Goal: Task Accomplishment & Management: Manage account settings

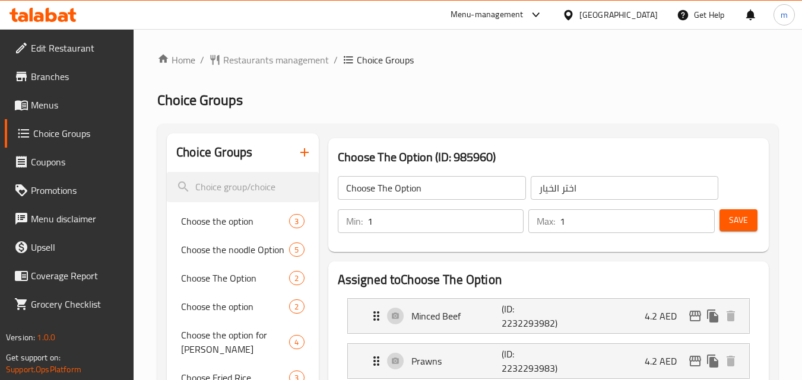
scroll to position [237, 0]
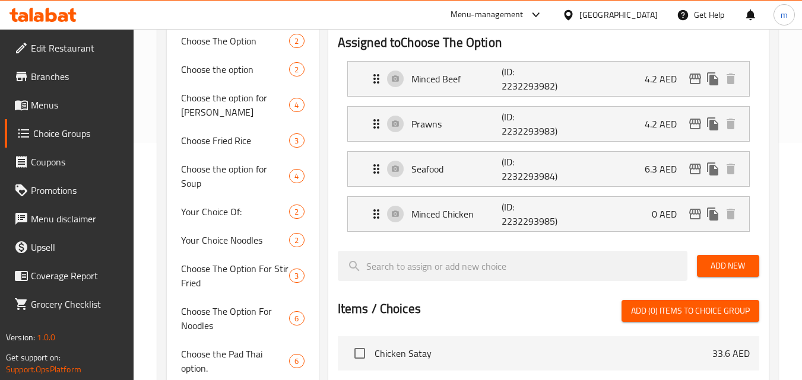
click at [618, 14] on div "[GEOGRAPHIC_DATA]" at bounding box center [618, 14] width 78 height 13
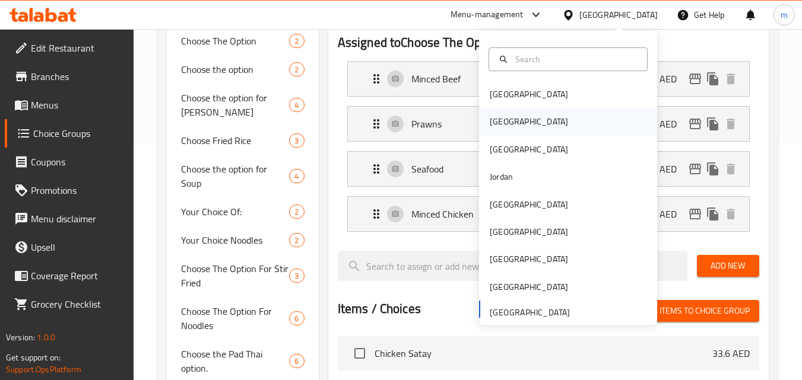
click at [535, 118] on div "[GEOGRAPHIC_DATA]" at bounding box center [568, 121] width 178 height 27
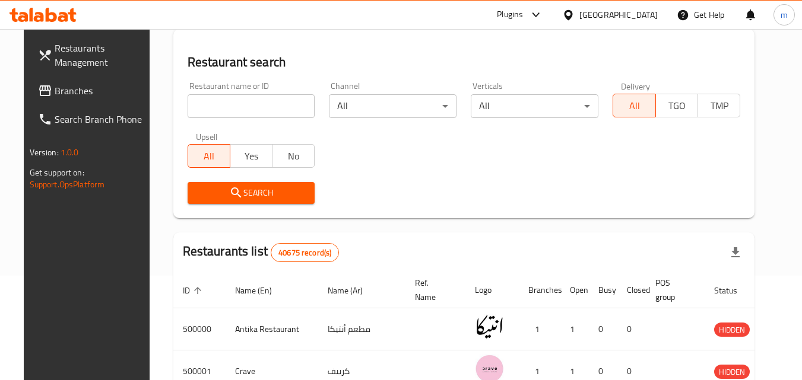
scroll to position [237, 0]
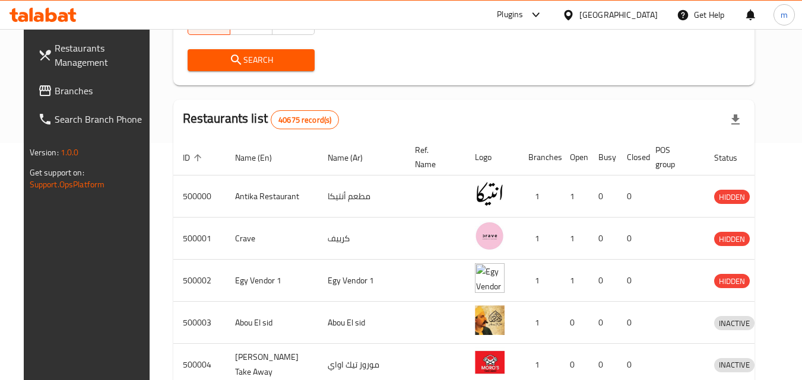
click at [636, 16] on div "[GEOGRAPHIC_DATA]" at bounding box center [618, 14] width 78 height 13
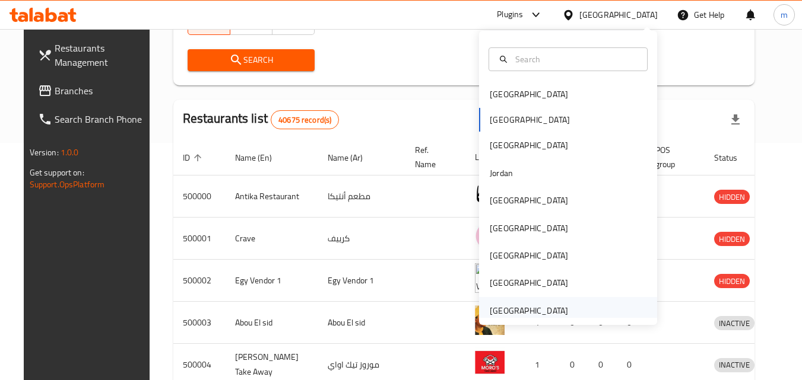
click at [518, 310] on div "[GEOGRAPHIC_DATA]" at bounding box center [529, 310] width 78 height 13
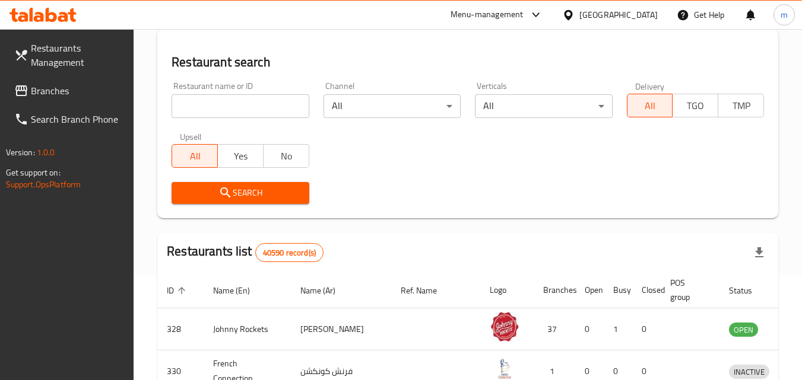
scroll to position [237, 0]
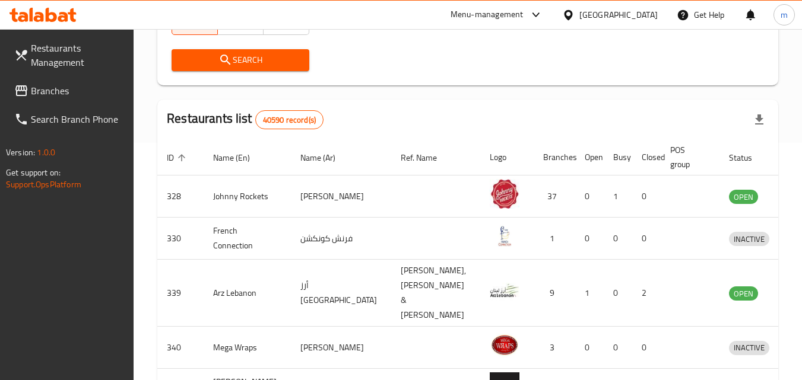
click at [75, 89] on span "Branches" at bounding box center [78, 91] width 94 height 14
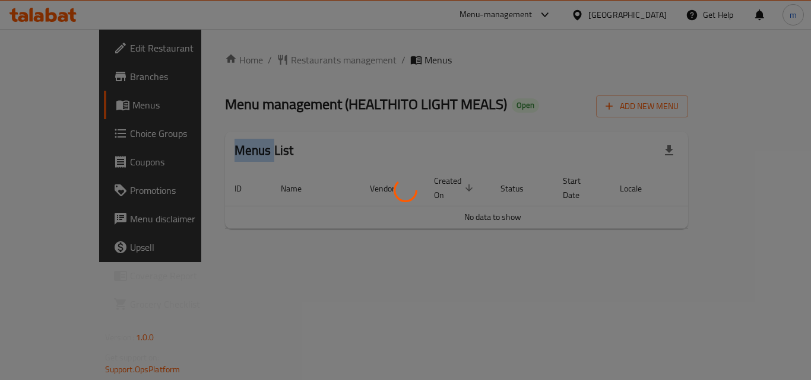
click at [271, 61] on div at bounding box center [405, 190] width 811 height 380
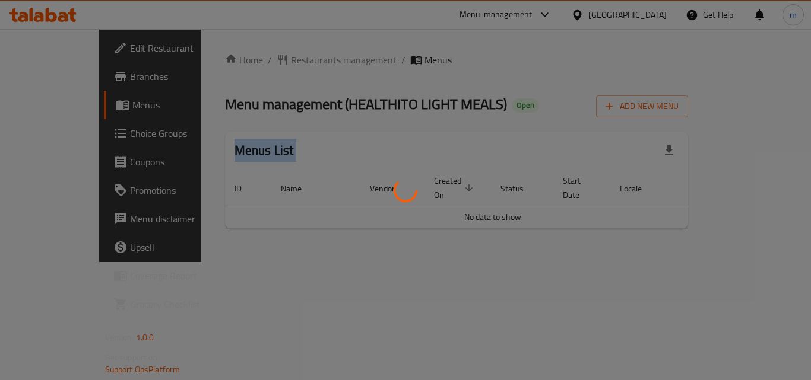
click at [271, 61] on div at bounding box center [405, 190] width 811 height 380
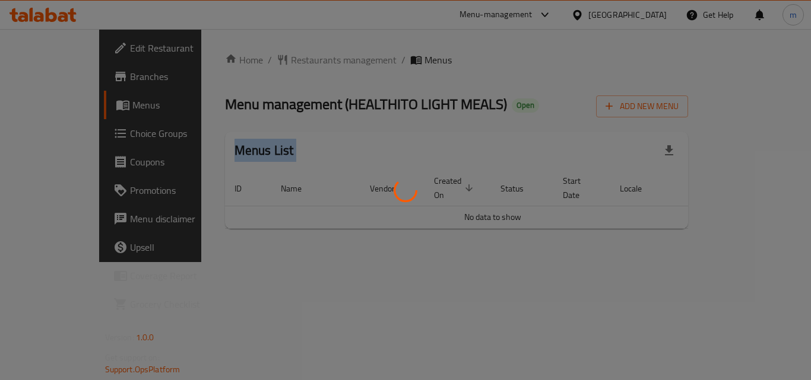
click at [271, 61] on div at bounding box center [405, 190] width 811 height 380
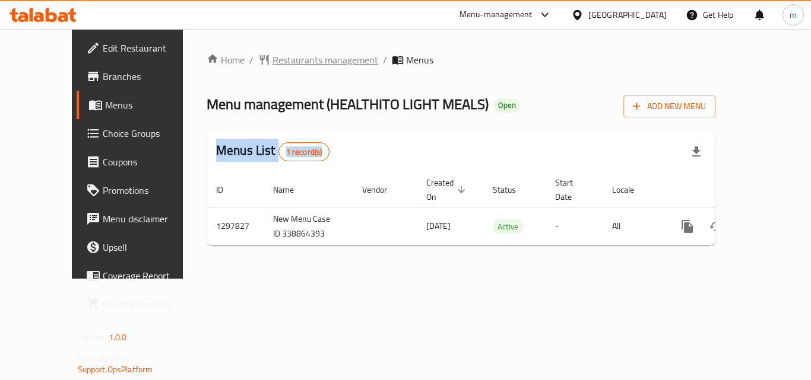
click at [301, 55] on span "Restaurants management" at bounding box center [325, 60] width 106 height 14
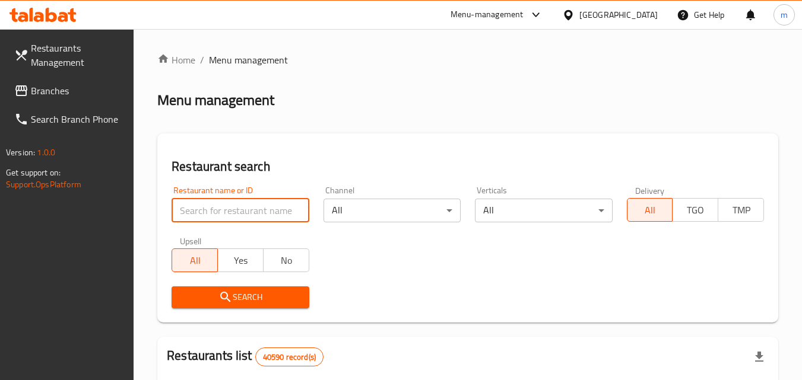
click at [221, 217] on input "search" at bounding box center [239, 211] width 137 height 24
paste input "700671"
type input "700671"
click button "Search" at bounding box center [239, 298] width 137 height 22
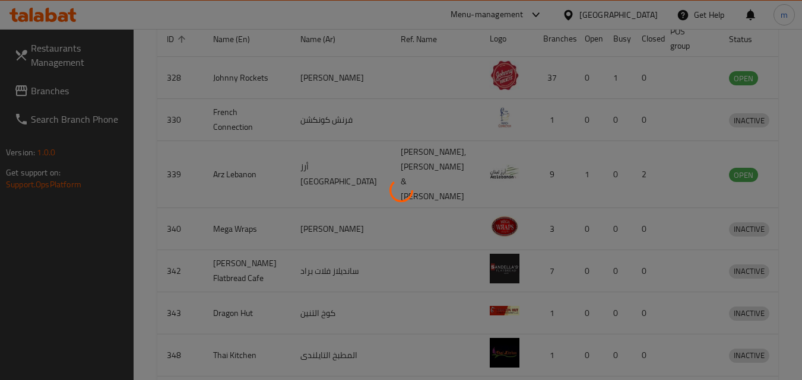
scroll to position [149, 0]
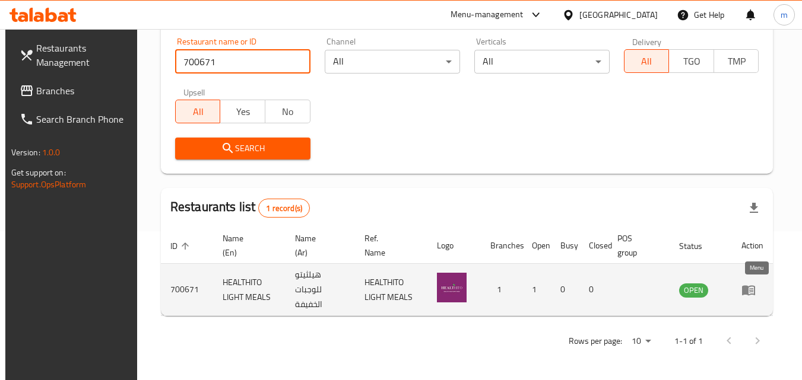
click at [763, 293] on link "enhanced table" at bounding box center [752, 290] width 22 height 14
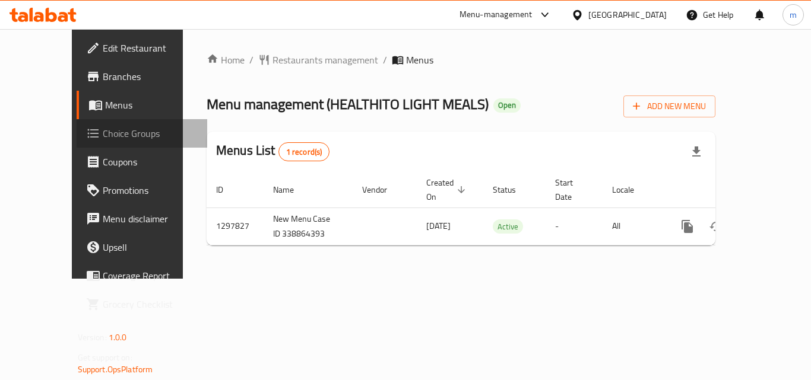
click at [103, 134] on span "Choice Groups" at bounding box center [150, 133] width 95 height 14
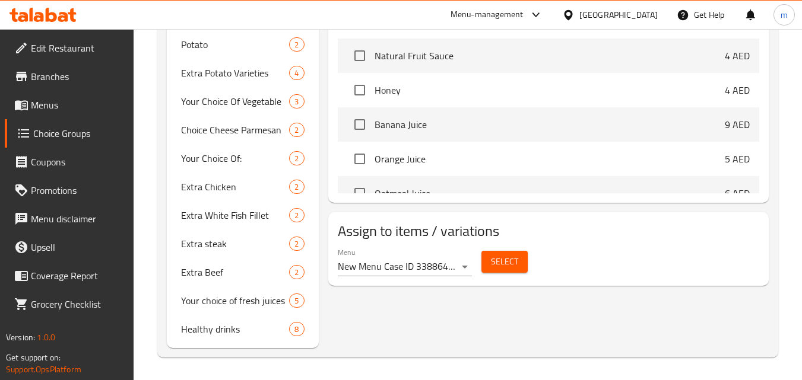
scroll to position [605, 0]
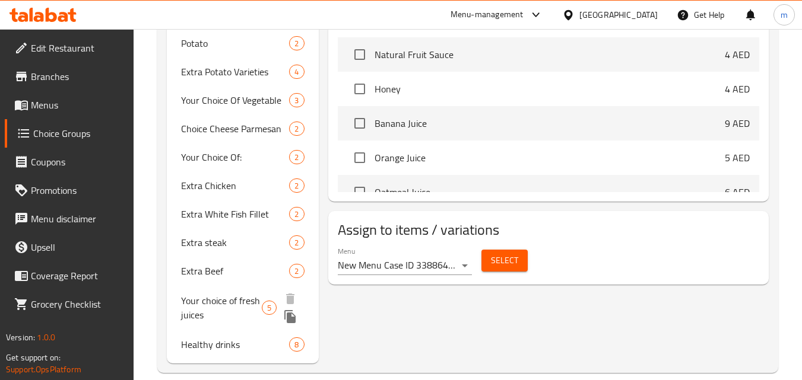
drag, startPoint x: 244, startPoint y: 302, endPoint x: 230, endPoint y: 292, distance: 17.9
click at [244, 302] on span "Your choice of fresh juices" at bounding box center [221, 308] width 81 height 28
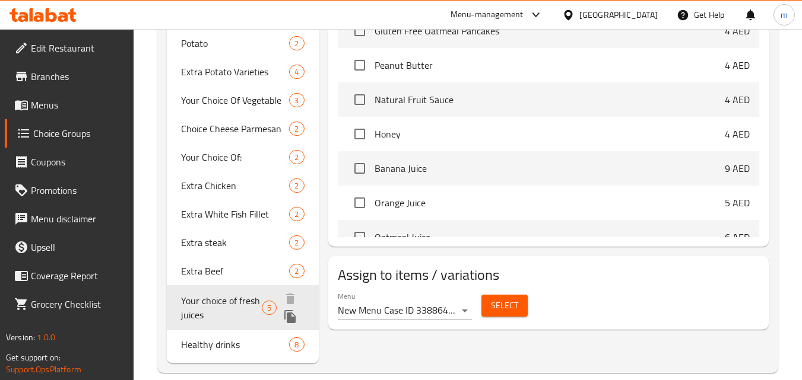
type input "Your choice of fresh juices"
type input "اختيارك من العصائر الطازجة"
type input "5"
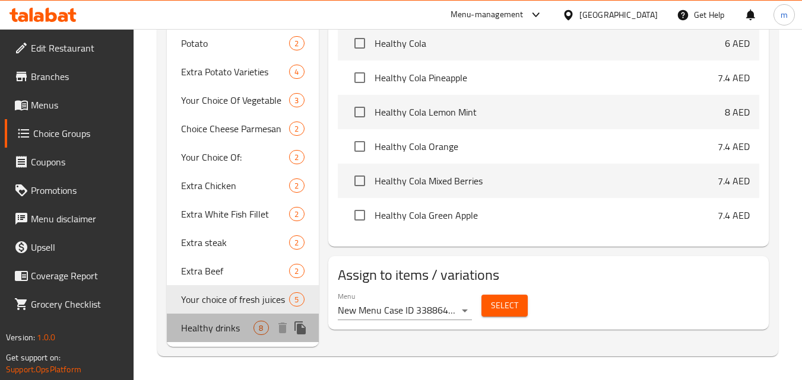
click at [239, 327] on span "Healthy drinks" at bounding box center [217, 328] width 72 height 14
type input "Healthy drinks"
type input "مشروبات صحيه"
type input "8"
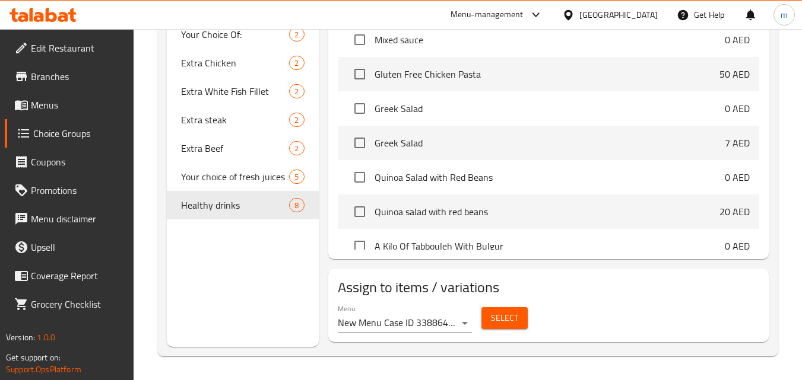
scroll to position [4939, 0]
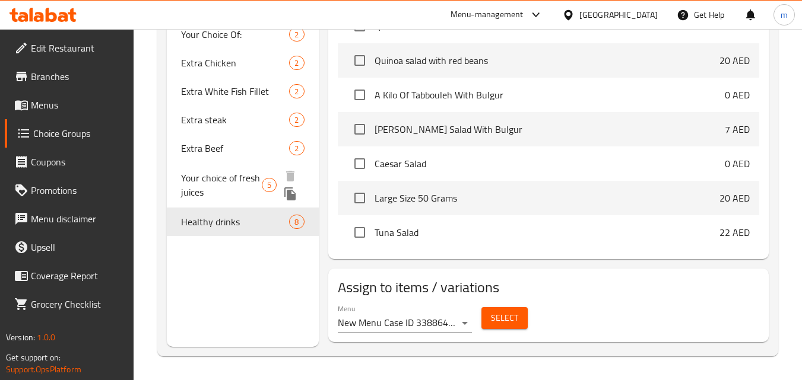
click at [255, 183] on span "Your choice of fresh juices" at bounding box center [221, 185] width 81 height 28
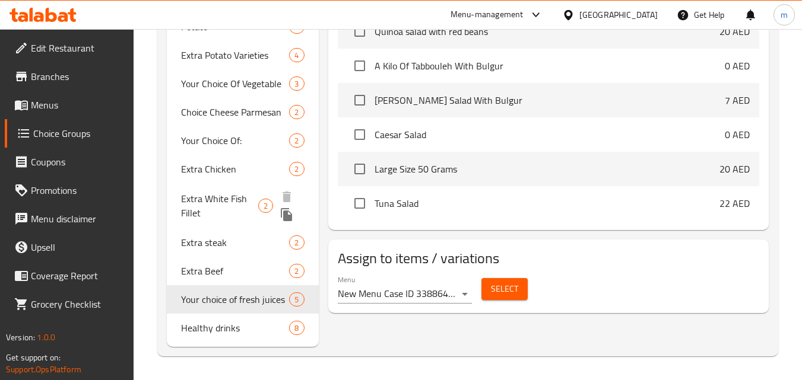
type input "Your choice of fresh juices"
type input "اختيارك من العصائر الطازجة"
type input "5"
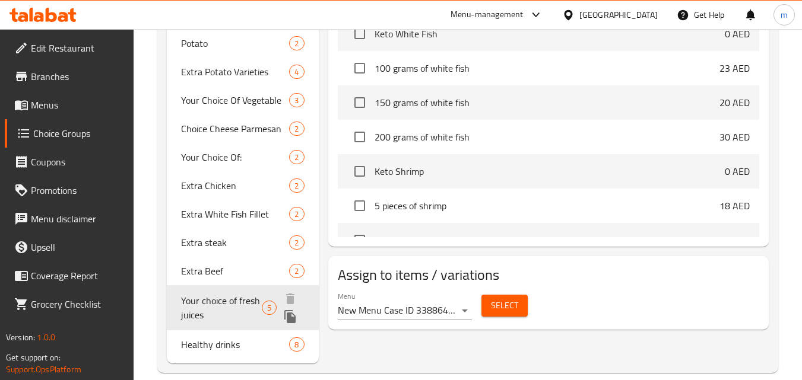
scroll to position [622, 0]
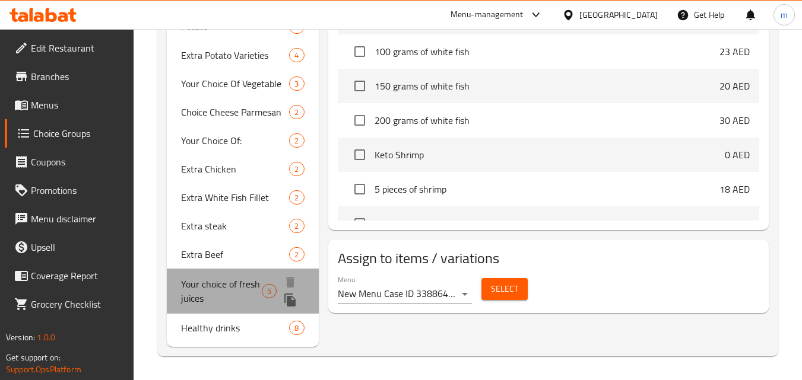
click at [246, 291] on span "Your choice of fresh juices" at bounding box center [221, 291] width 81 height 28
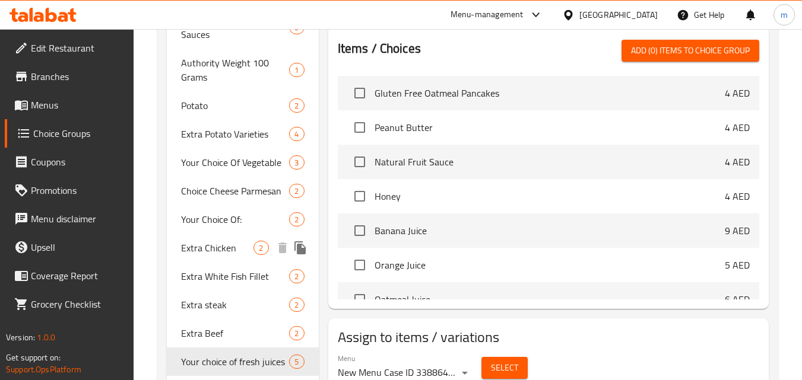
scroll to position [605, 0]
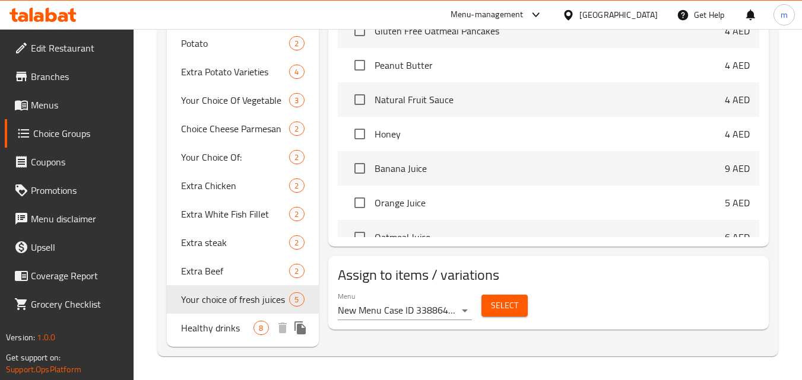
click at [233, 333] on span "Healthy drinks" at bounding box center [217, 328] width 72 height 14
type input "Healthy drinks"
type input "مشروبات صحيه"
type input "8"
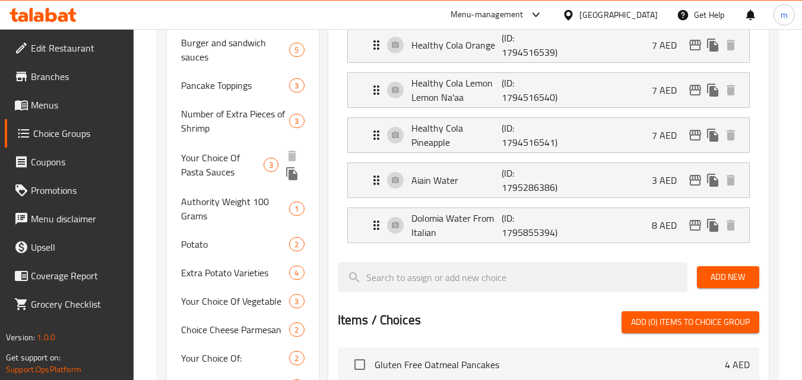
scroll to position [427, 0]
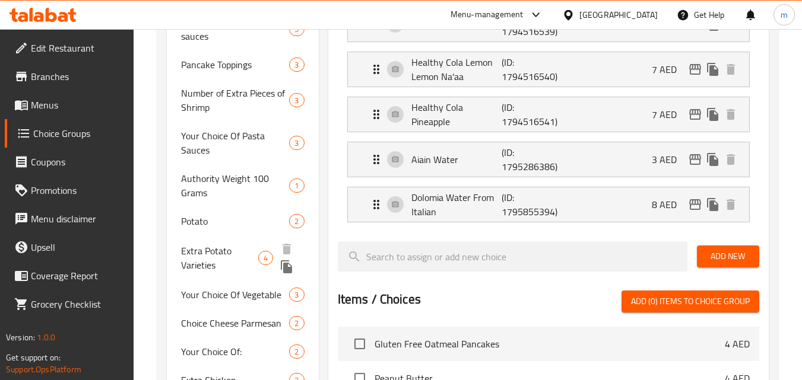
click at [213, 244] on span "Extra Potato Varieties" at bounding box center [219, 258] width 77 height 28
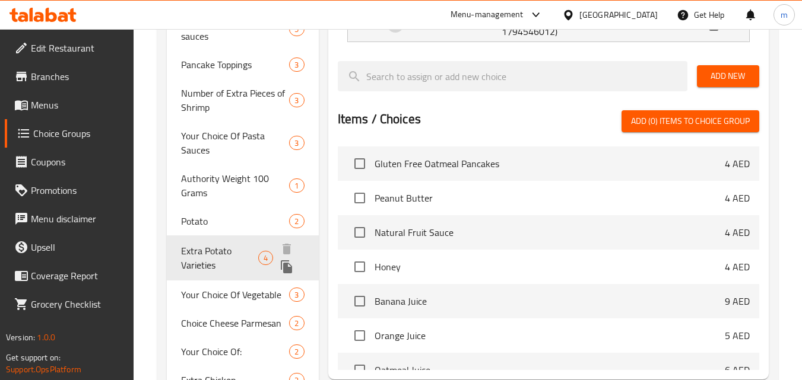
type input "Extra Potato Varieties"
type input "أصناف بطاطس اكسترا"
type input "4"
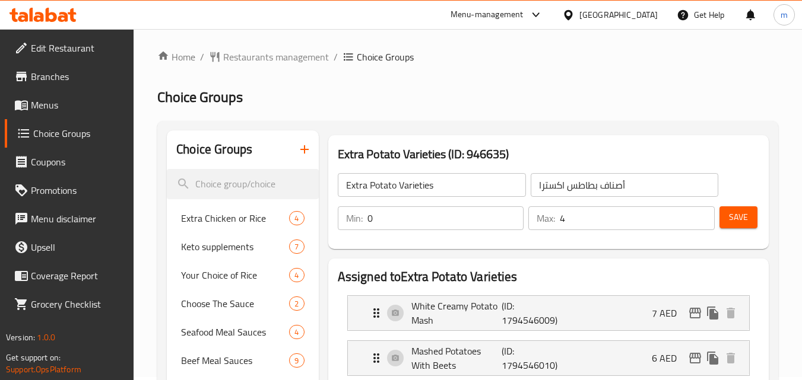
scroll to position [0, 0]
